Goal: Register for event/course

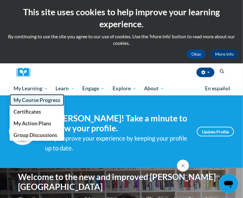
click at [36, 101] on span "My Course Progress" at bounding box center [36, 100] width 47 height 6
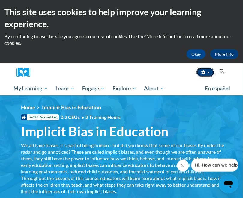
click at [211, 74] on button "button" at bounding box center [205, 73] width 18 height 10
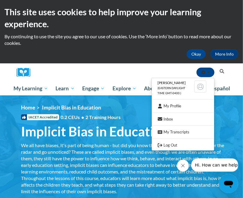
click at [135, 50] on div "Okay More Info" at bounding box center [121, 54] width 234 height 10
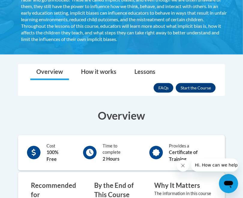
scroll to position [210, 0]
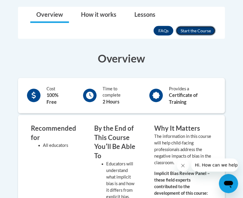
click at [200, 30] on button "Enroll" at bounding box center [196, 31] width 40 height 10
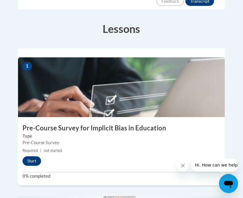
scroll to position [210, 0]
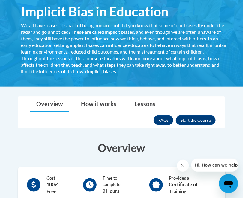
scroll to position [120, 0]
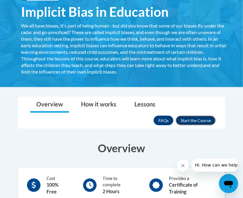
click at [199, 117] on button "Enroll" at bounding box center [196, 121] width 40 height 10
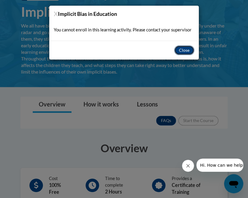
click at [180, 49] on button "Close" at bounding box center [184, 51] width 20 height 10
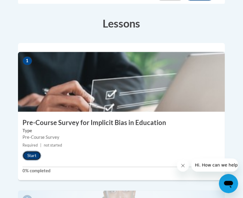
click at [32, 151] on button "Start" at bounding box center [31, 156] width 19 height 10
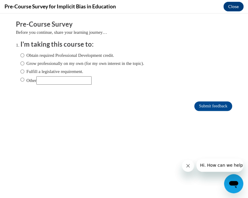
click at [188, 167] on icon "Close message from company" at bounding box center [187, 166] width 5 height 5
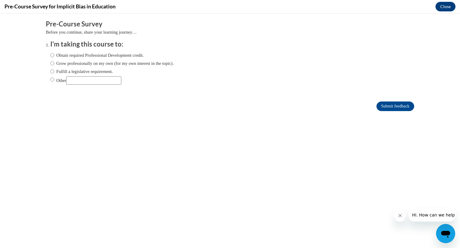
click at [94, 54] on label "Obtain required Professional Development credit." at bounding box center [97, 55] width 94 height 7
click at [54, 54] on input "Obtain required Professional Development credit." at bounding box center [52, 55] width 4 height 7
radio input "true"
click at [242, 105] on input "Submit feedback" at bounding box center [396, 106] width 38 height 10
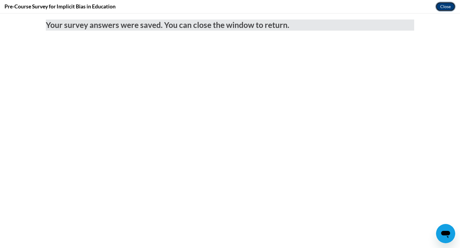
drag, startPoint x: 445, startPoint y: 5, endPoint x: 442, endPoint y: 7, distance: 3.1
click at [242, 5] on button "Close" at bounding box center [446, 7] width 20 height 10
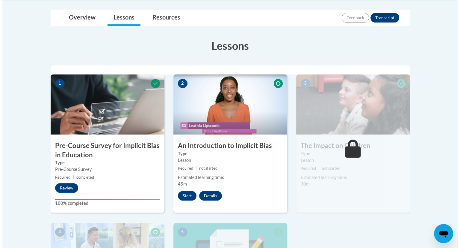
scroll to position [138, 0]
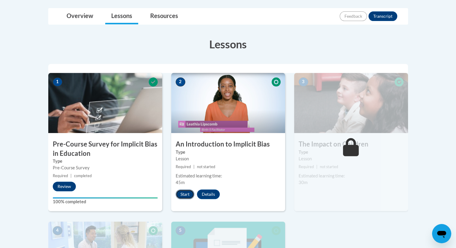
click at [180, 192] on button "Start" at bounding box center [185, 194] width 19 height 10
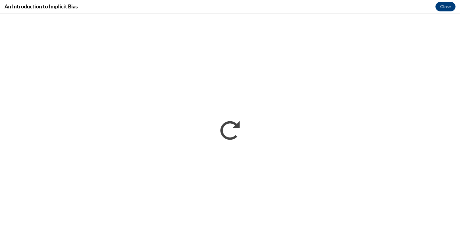
scroll to position [0, 0]
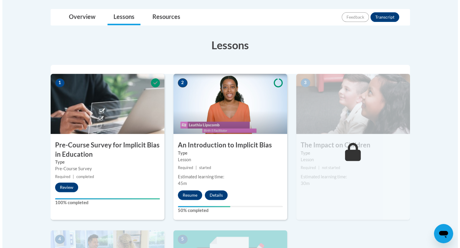
scroll to position [142, 0]
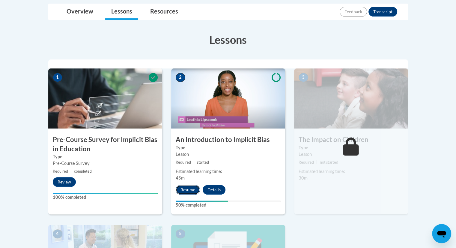
click at [186, 189] on button "Resume" at bounding box center [188, 190] width 24 height 10
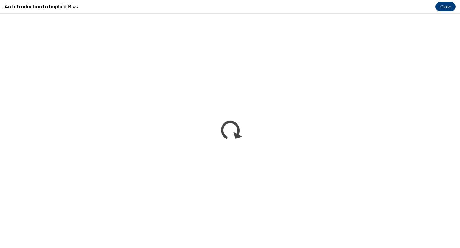
scroll to position [0, 0]
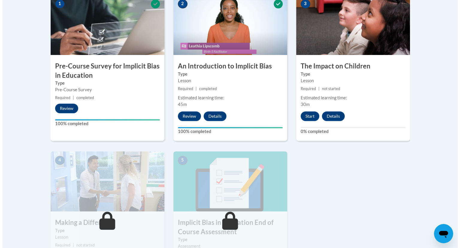
scroll to position [210, 0]
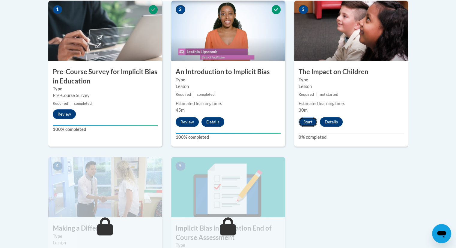
click at [312, 119] on button "Start" at bounding box center [308, 122] width 19 height 10
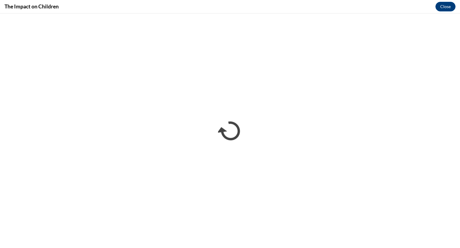
scroll to position [0, 0]
